Goal: Task Accomplishment & Management: Manage account settings

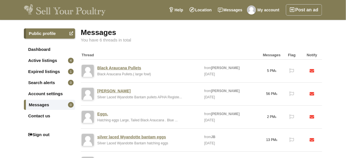
click at [44, 59] on link "Active listings 4" at bounding box center [49, 61] width 51 height 10
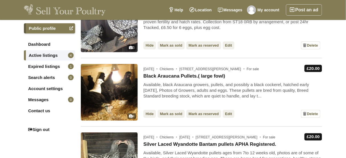
scroll to position [137, 0]
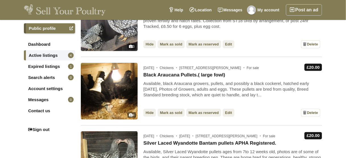
click at [174, 112] on link "Mark as sold" at bounding box center [171, 113] width 27 height 8
